Goal: Information Seeking & Learning: Learn about a topic

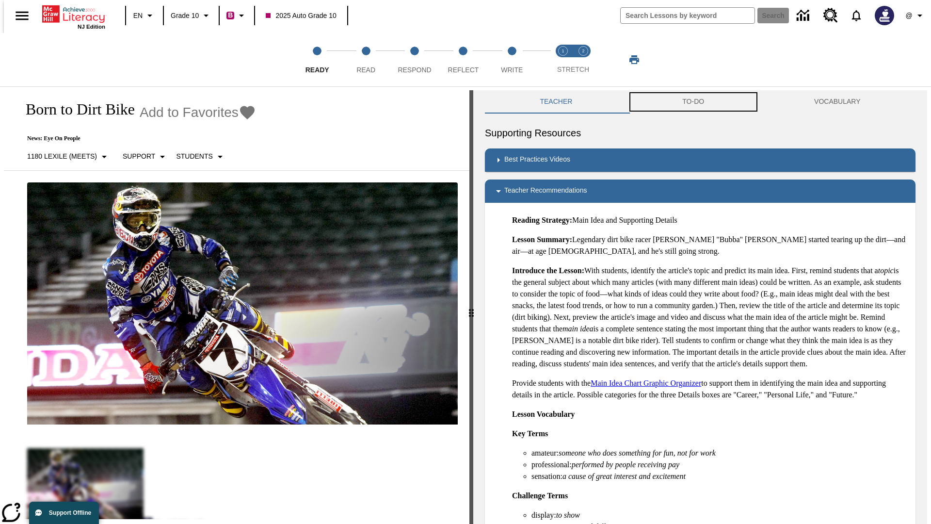
click at [694, 102] on button "TO-DO" at bounding box center [694, 101] width 132 height 23
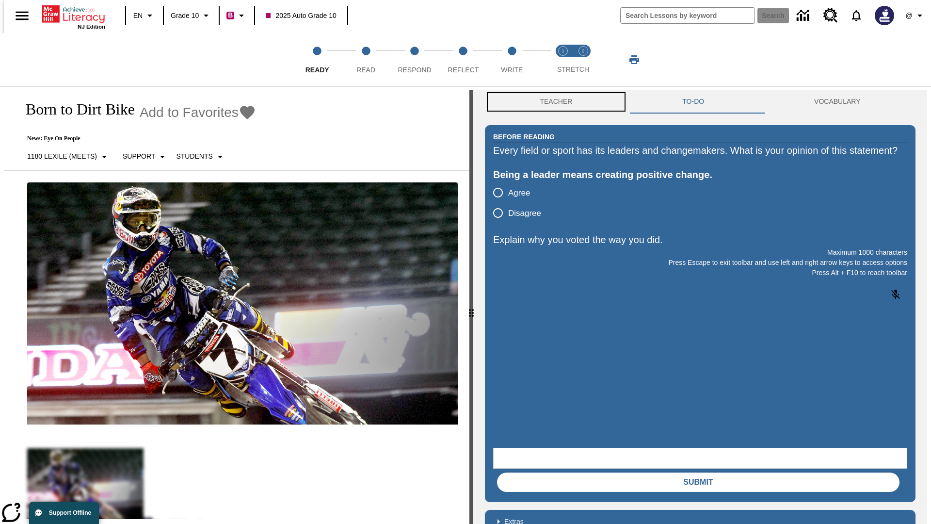
scroll to position [0, 0]
click at [553, 102] on button "Teacher" at bounding box center [556, 101] width 143 height 23
